Goal: Information Seeking & Learning: Learn about a topic

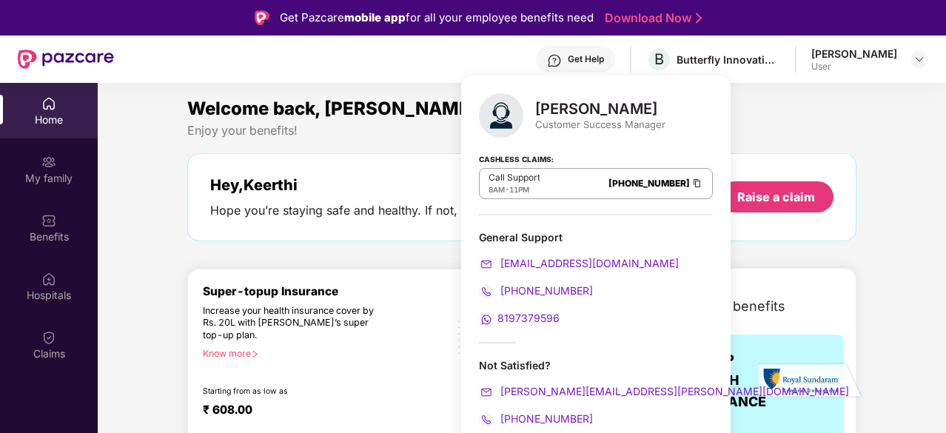
scroll to position [76, 0]
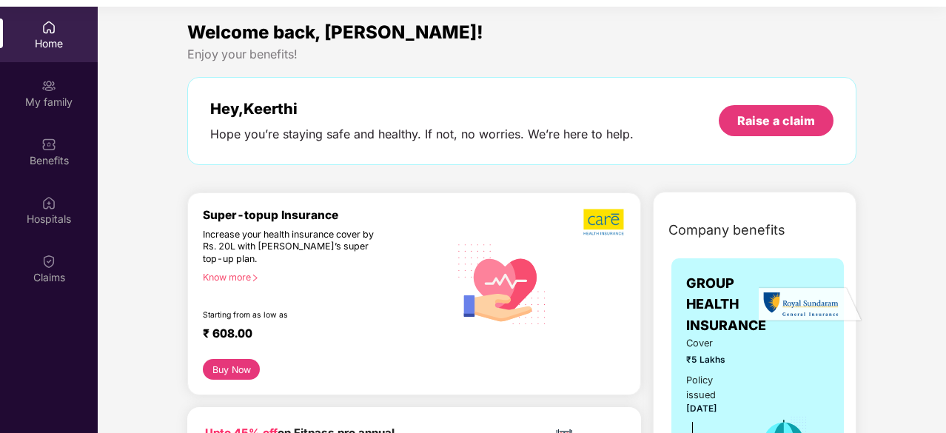
click at [348, 165] on div "Welcome back, [PERSON_NAME]! Enjoy your benefits! Hey, [PERSON_NAME] Hope you’r…" at bounding box center [521, 99] width 681 height 161
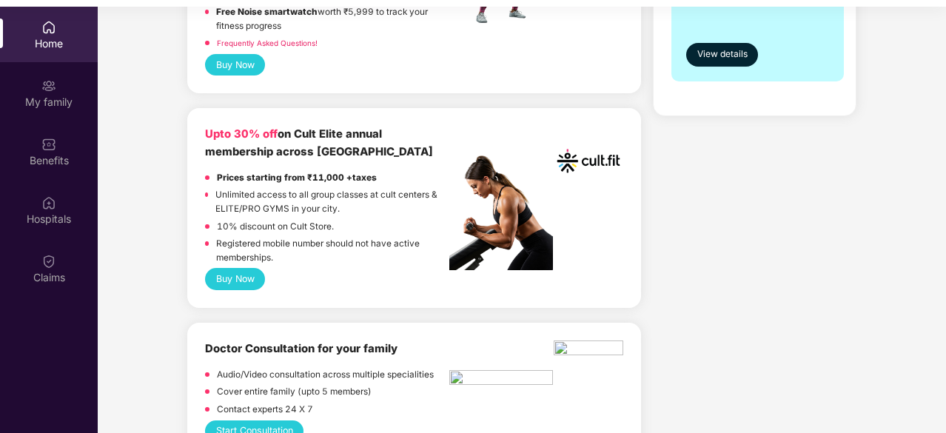
scroll to position [531, 0]
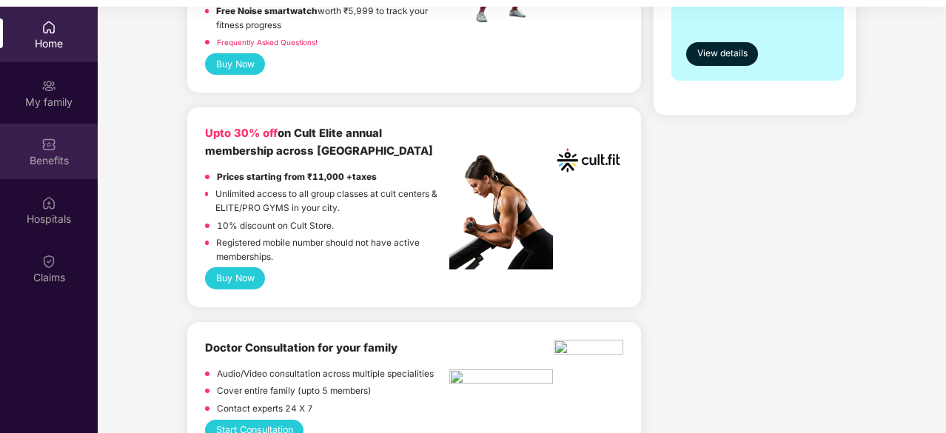
click at [28, 159] on div "Benefits" at bounding box center [49, 160] width 98 height 15
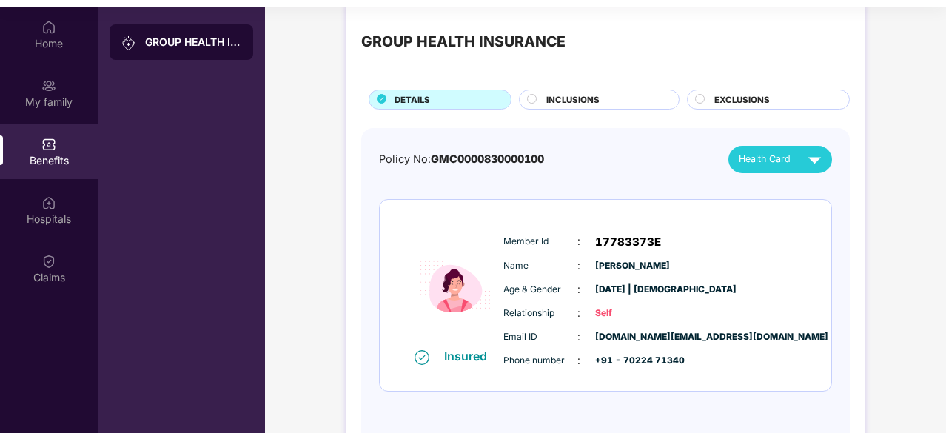
scroll to position [24, 0]
click at [588, 95] on span "INCLUSIONS" at bounding box center [572, 99] width 53 height 13
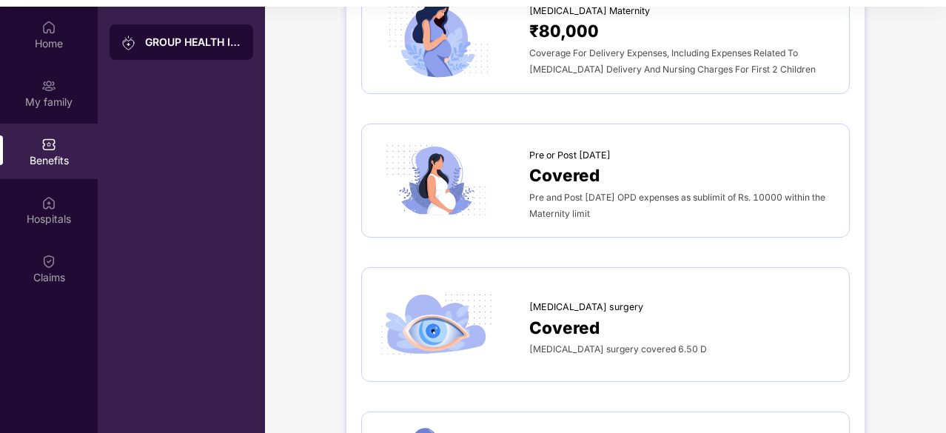
scroll to position [1753, 0]
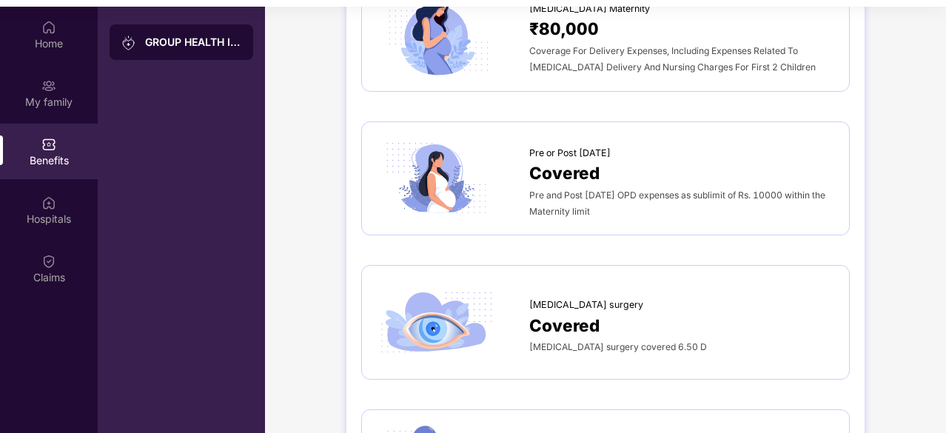
click at [458, 289] on img at bounding box center [437, 323] width 120 height 84
click at [543, 298] on span "[MEDICAL_DATA] surgery" at bounding box center [586, 305] width 114 height 15
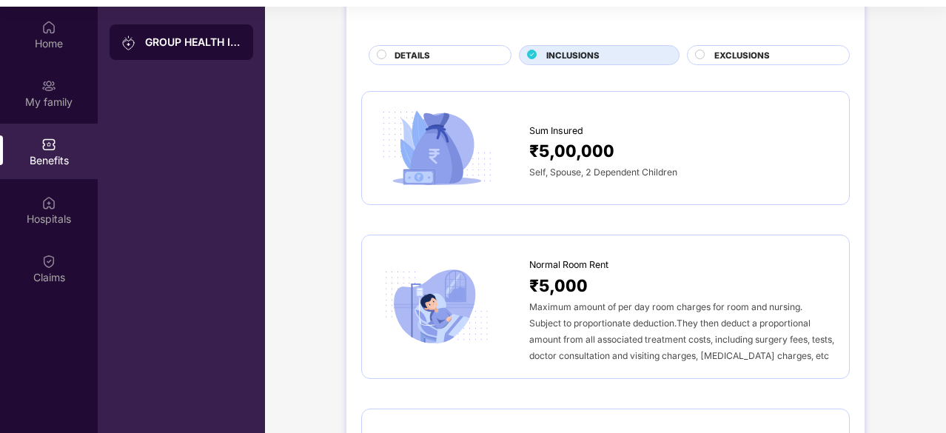
scroll to position [0, 0]
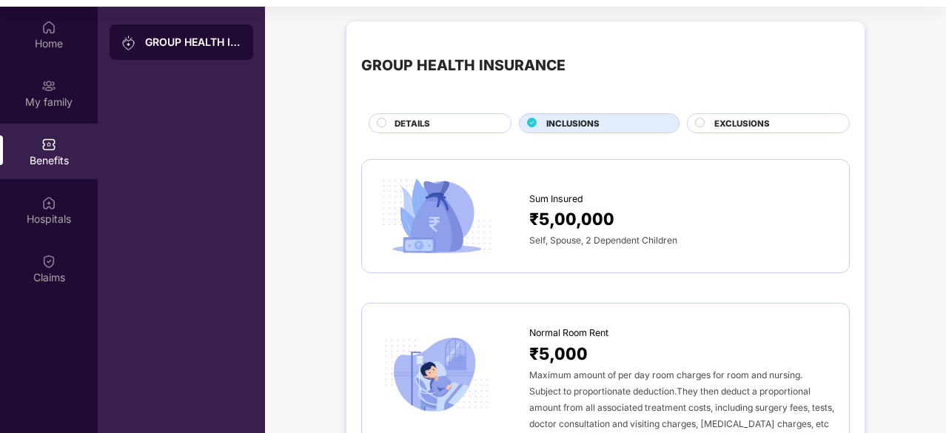
click at [703, 130] on div at bounding box center [701, 125] width 12 height 14
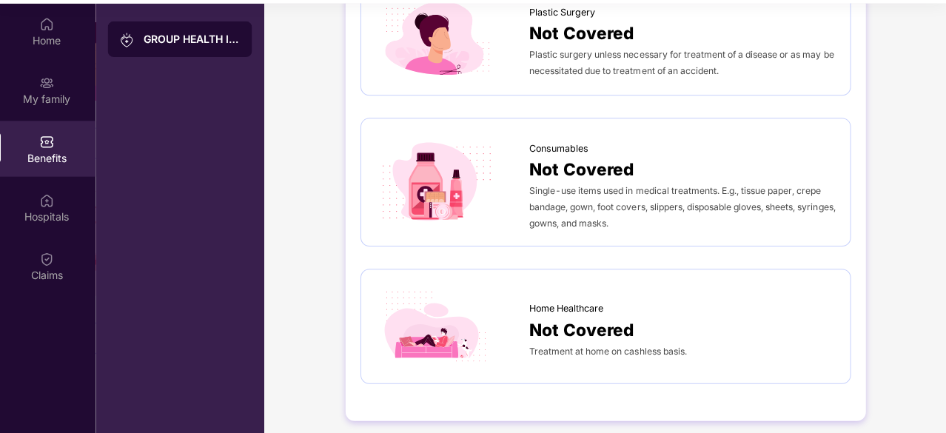
scroll to position [78, 0]
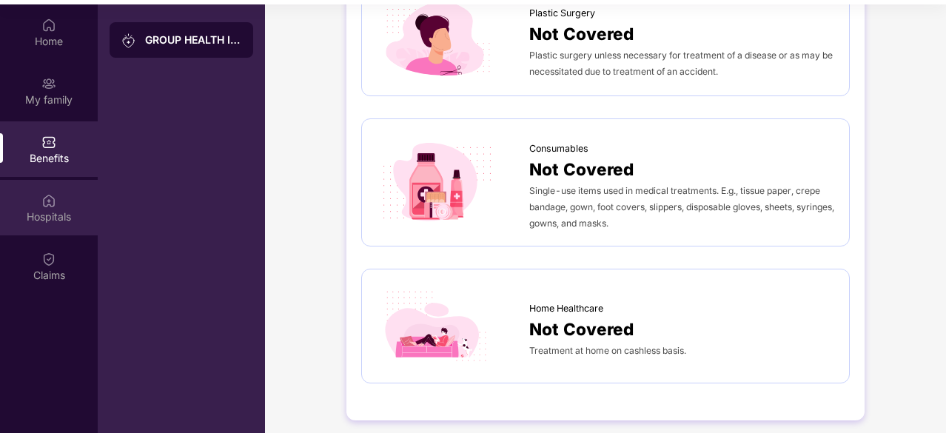
click at [56, 210] on div "Hospitals" at bounding box center [49, 216] width 98 height 15
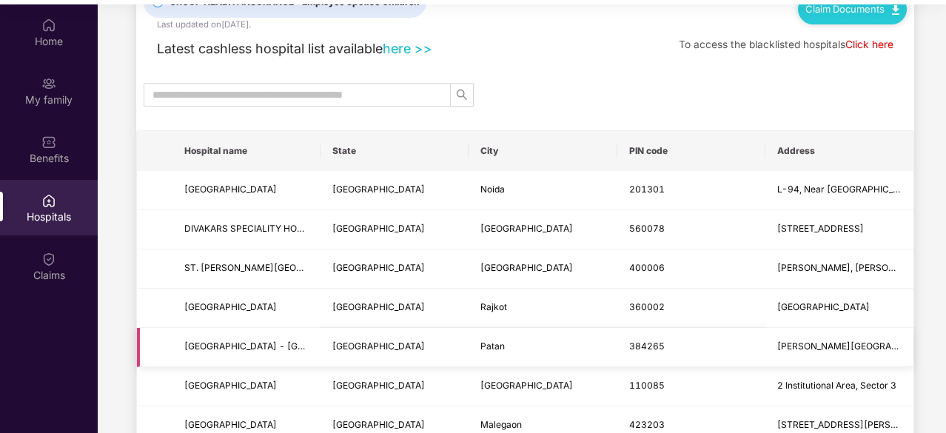
scroll to position [62, 0]
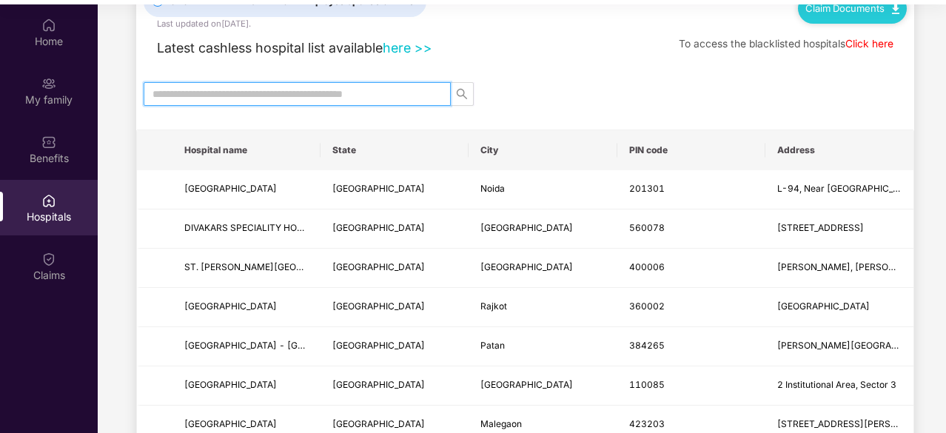
click at [294, 95] on input "text" at bounding box center [291, 94] width 278 height 16
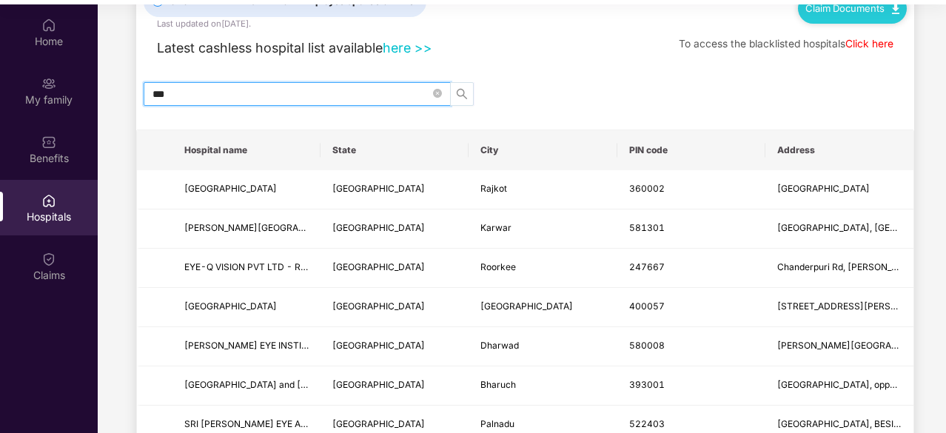
click at [455, 99] on button "button" at bounding box center [462, 94] width 24 height 24
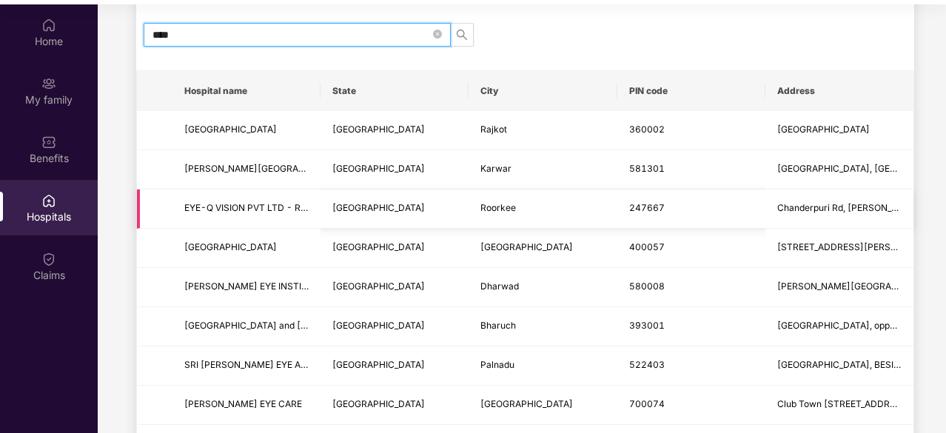
scroll to position [122, 0]
type input "***"
click at [432, 30] on span "***" at bounding box center [297, 34] width 307 height 24
click at [437, 30] on icon "close-circle" at bounding box center [437, 33] width 9 height 9
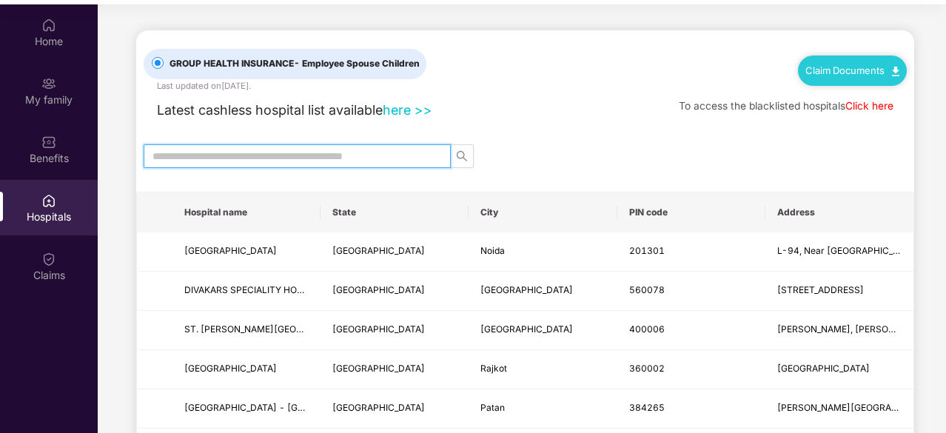
click at [869, 100] on link "Click here" at bounding box center [869, 106] width 48 height 12
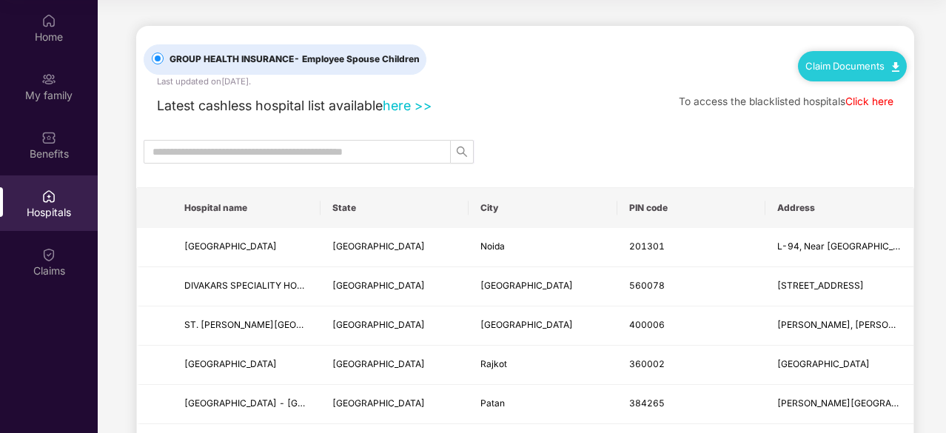
drag, startPoint x: 714, startPoint y: 54, endPoint x: 681, endPoint y: 54, distance: 32.6
click at [681, 54] on div "GROUP HEALTH INSURANCE - Employee Spouse Children Last updated on [DATE] . Clai…" at bounding box center [525, 57] width 763 height 62
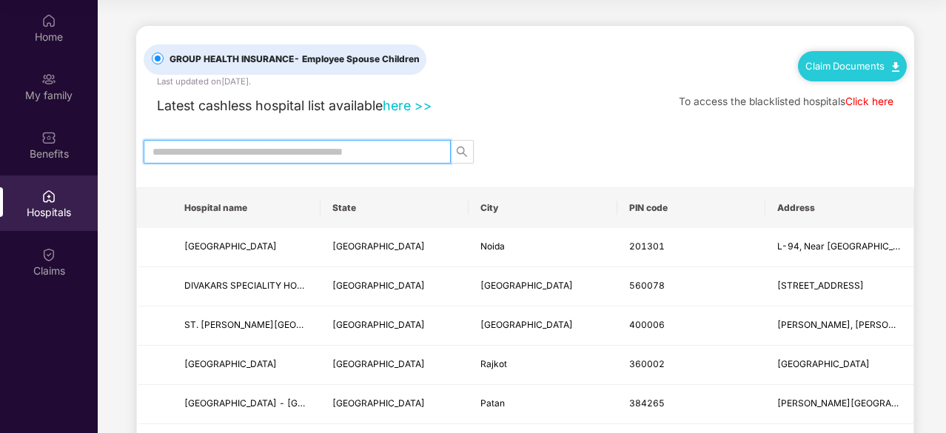
click at [419, 149] on input "text" at bounding box center [291, 152] width 278 height 16
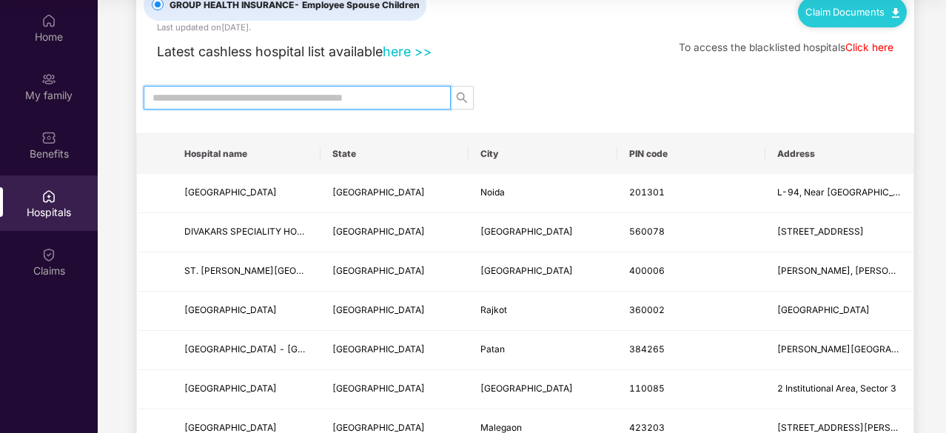
scroll to position [17, 0]
